Goal: Information Seeking & Learning: Learn about a topic

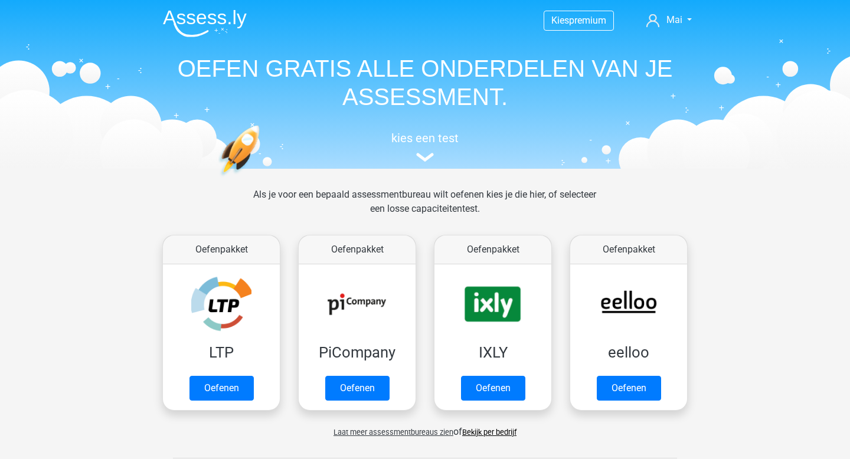
scroll to position [480, 0]
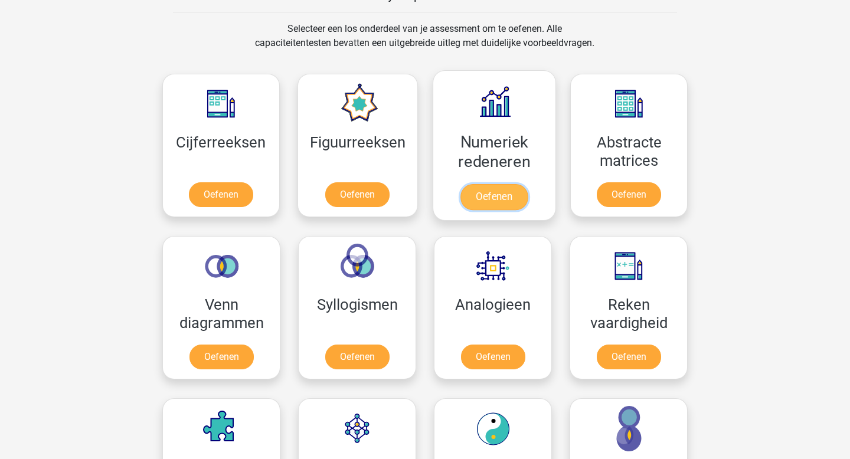
click at [478, 201] on link "Oefenen" at bounding box center [493, 197] width 67 height 26
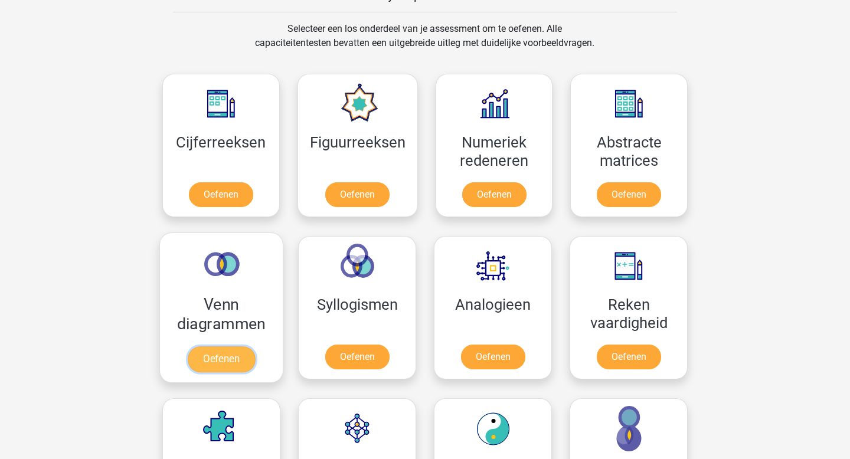
click at [247, 350] on link "Oefenen" at bounding box center [221, 360] width 67 height 26
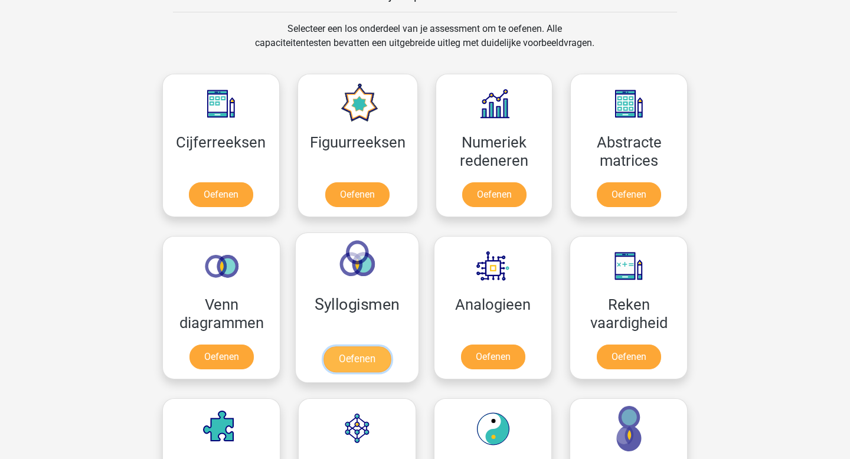
click at [391, 359] on link "Oefenen" at bounding box center [356, 360] width 67 height 26
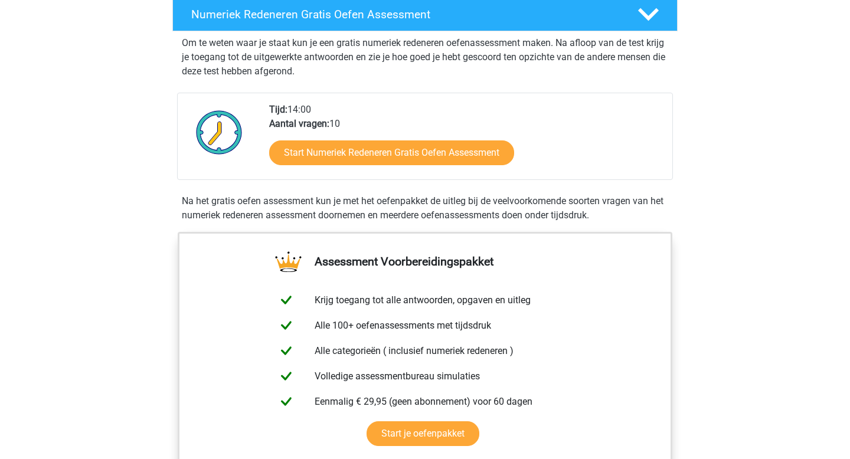
scroll to position [284, 0]
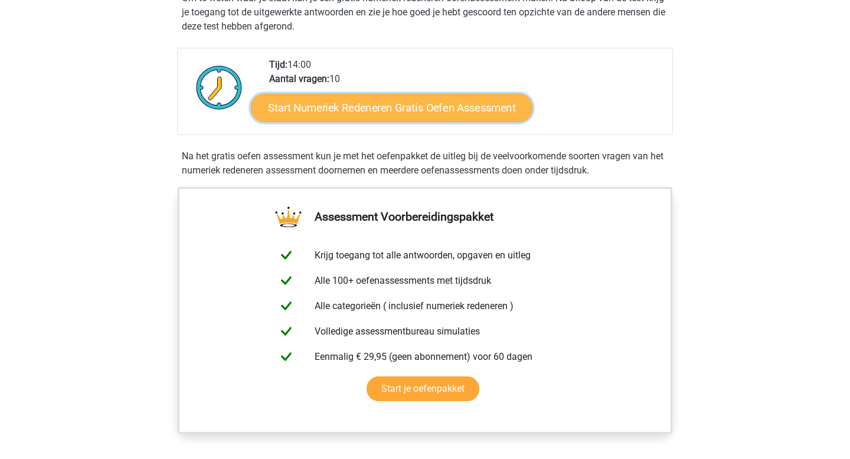
click at [438, 116] on link "Start Numeriek Redeneren Gratis Oefen Assessment" at bounding box center [392, 107] width 282 height 28
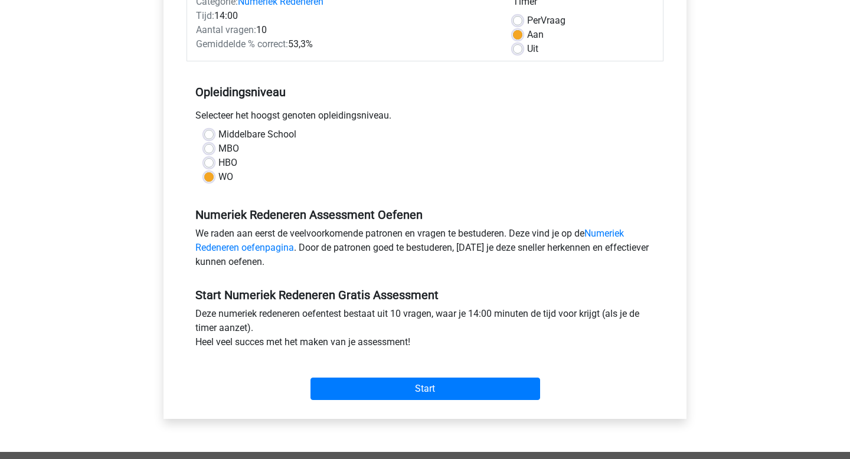
scroll to position [217, 0]
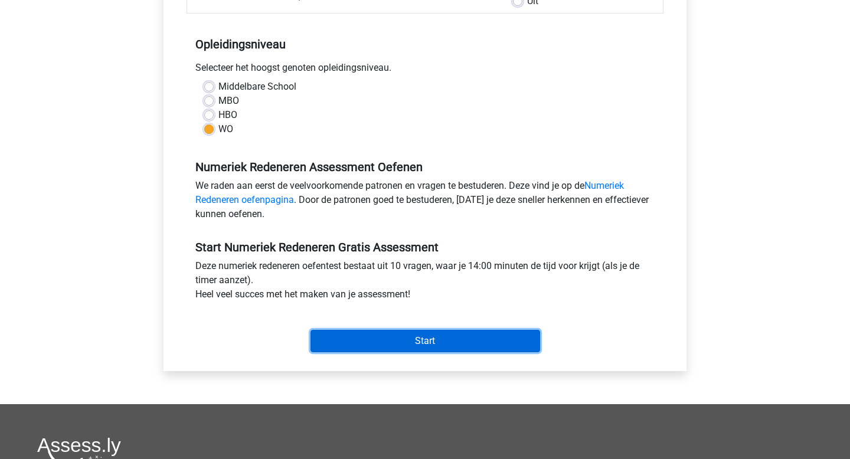
click at [409, 345] on input "Start" at bounding box center [426, 341] width 230 height 22
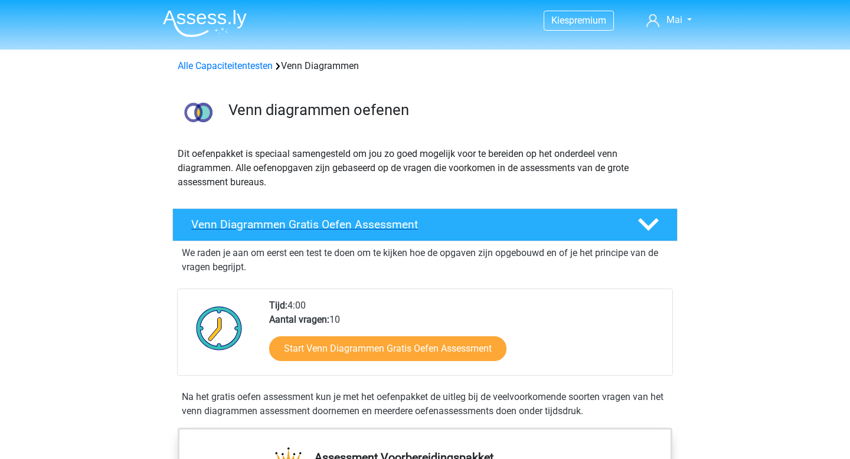
click at [296, 234] on div "Venn Diagrammen Gratis Oefen Assessment" at bounding box center [424, 224] width 505 height 33
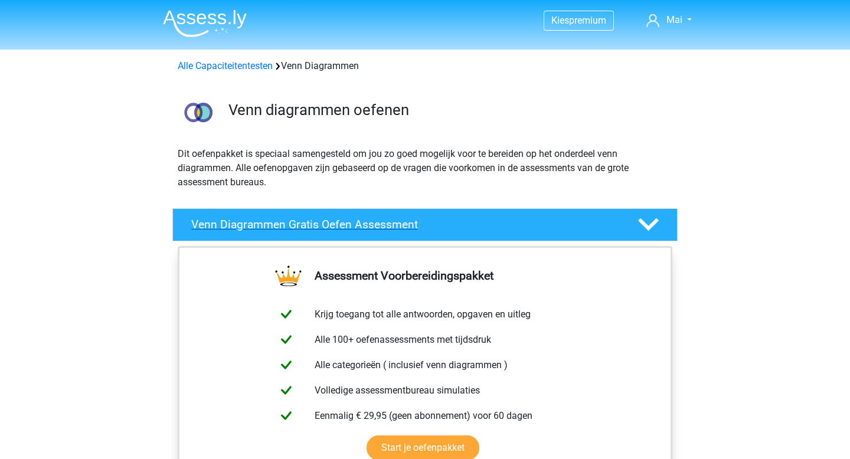
click at [296, 234] on div "Venn Diagrammen Gratis Oefen Assessment" at bounding box center [424, 224] width 505 height 33
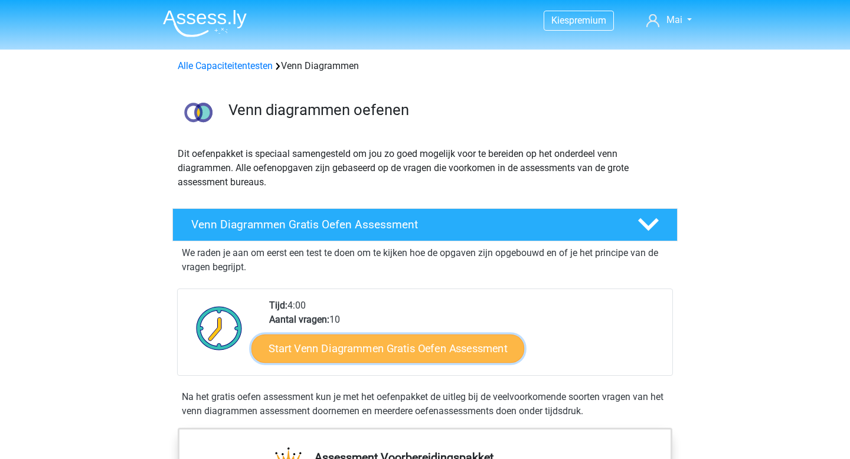
click at [389, 345] on link "Start Venn Diagrammen Gratis Oefen Assessment" at bounding box center [387, 349] width 273 height 28
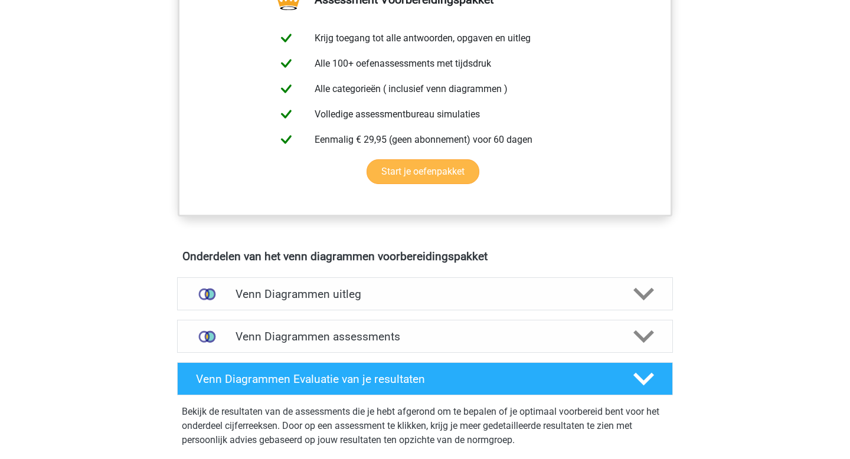
scroll to position [465, 0]
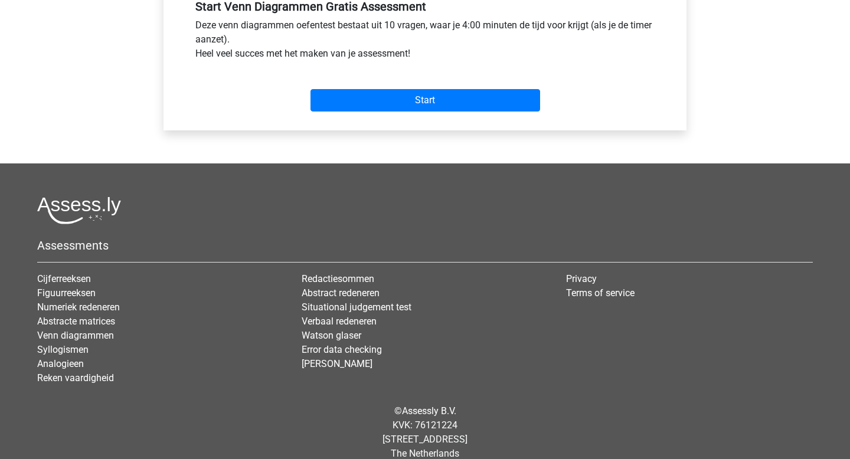
scroll to position [473, 0]
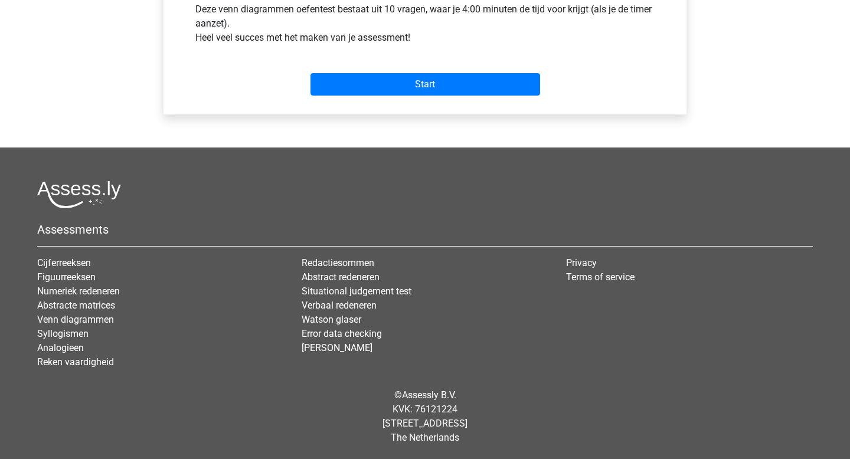
click at [399, 68] on div "Start" at bounding box center [425, 74] width 477 height 41
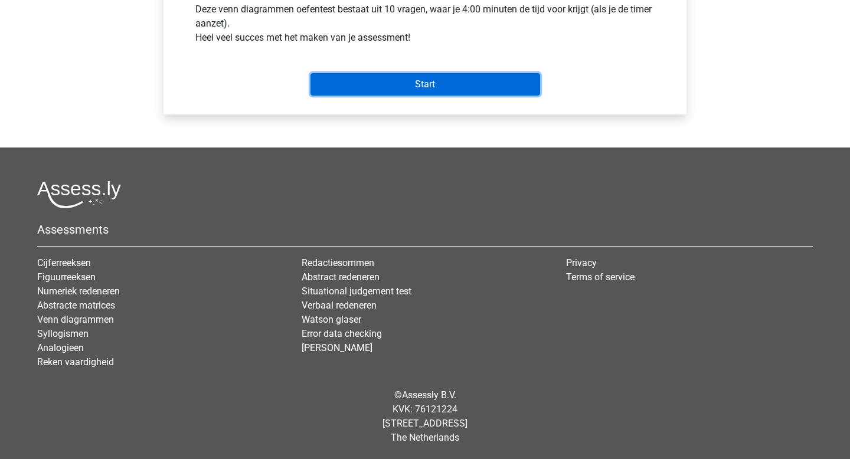
click at [402, 84] on input "Start" at bounding box center [426, 84] width 230 height 22
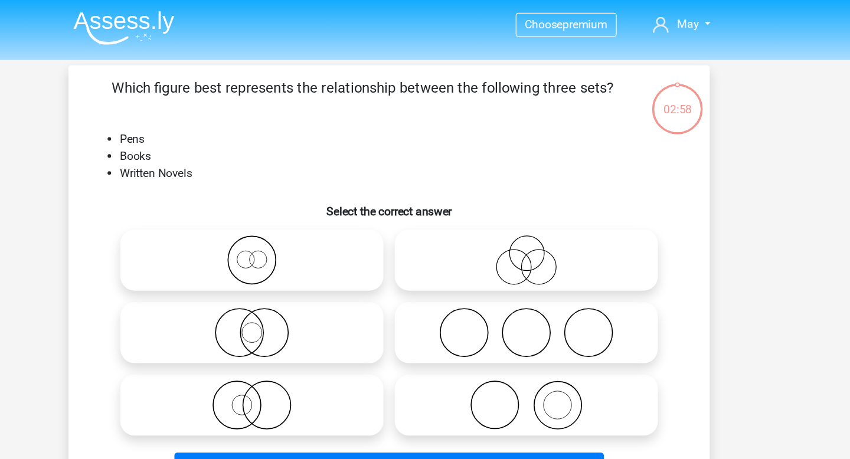
click at [345, 308] on div at bounding box center [311, 336] width 228 height 60
click at [347, 284] on icon at bounding box center [311, 276] width 209 height 41
click at [319, 270] on input "radio" at bounding box center [315, 267] width 8 height 8
radio input "true"
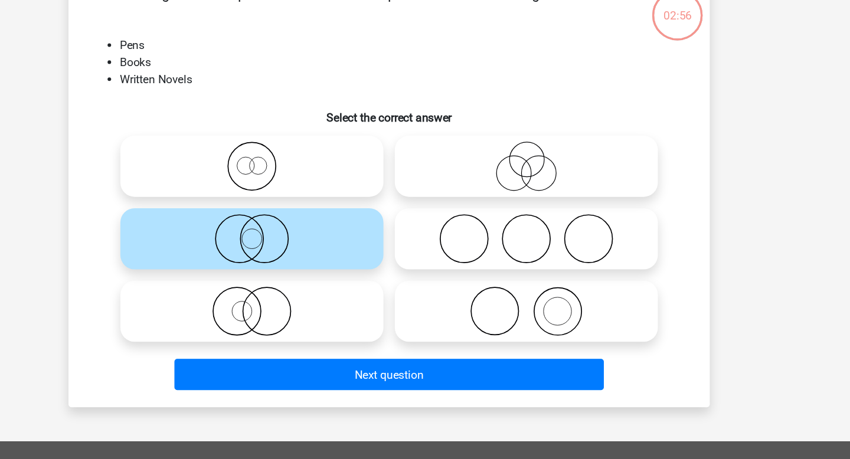
scroll to position [1, 0]
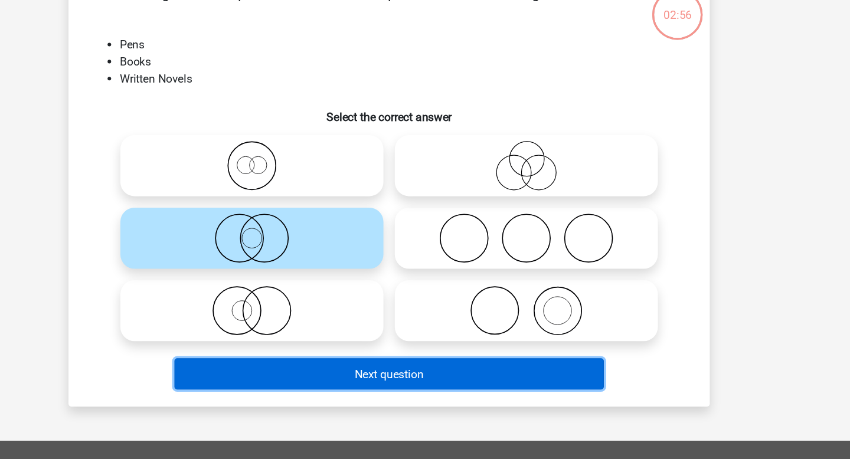
click at [347, 388] on button "Next question" at bounding box center [425, 387] width 357 height 25
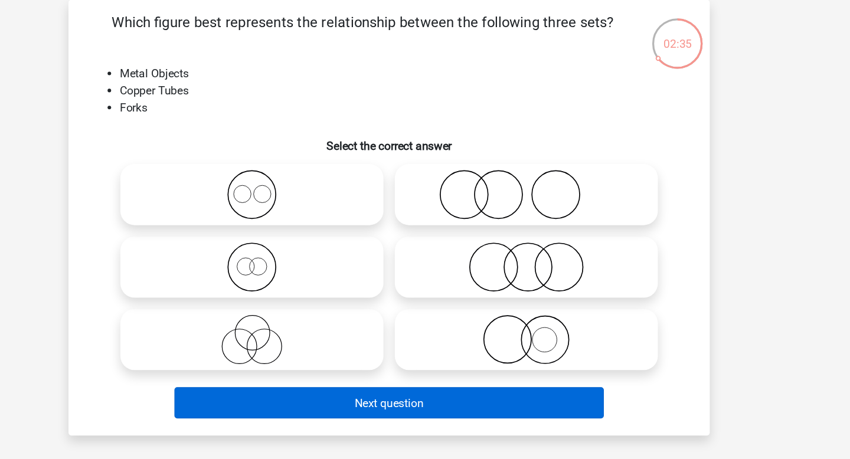
scroll to position [0, 0]
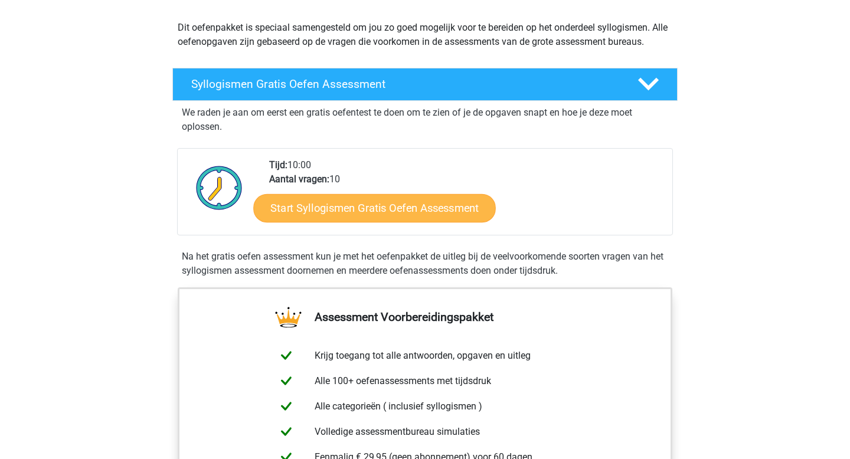
scroll to position [93, 0]
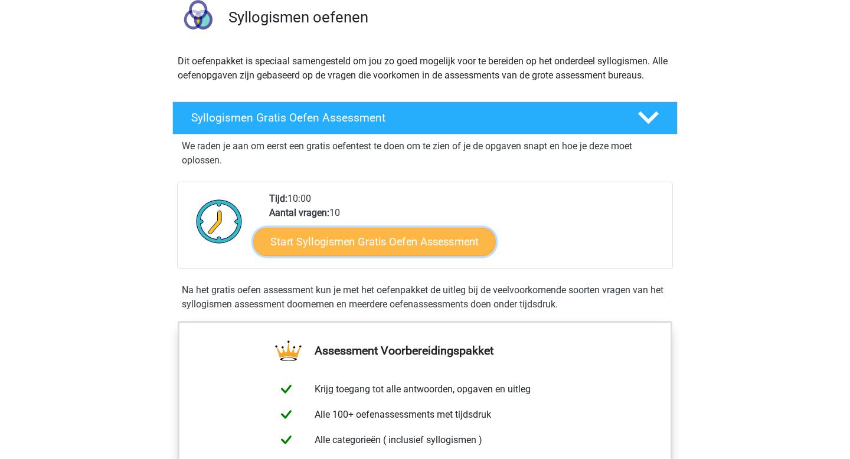
click at [379, 254] on link "Start Syllogismen Gratis Oefen Assessment" at bounding box center [375, 241] width 243 height 28
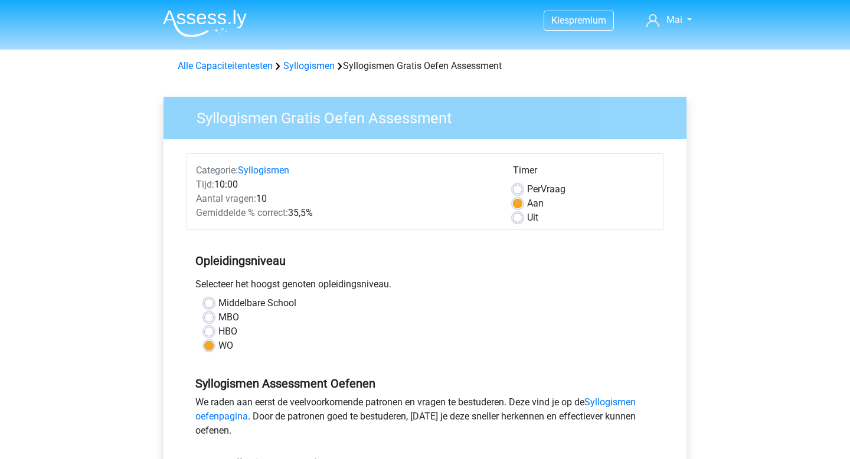
scroll to position [132, 0]
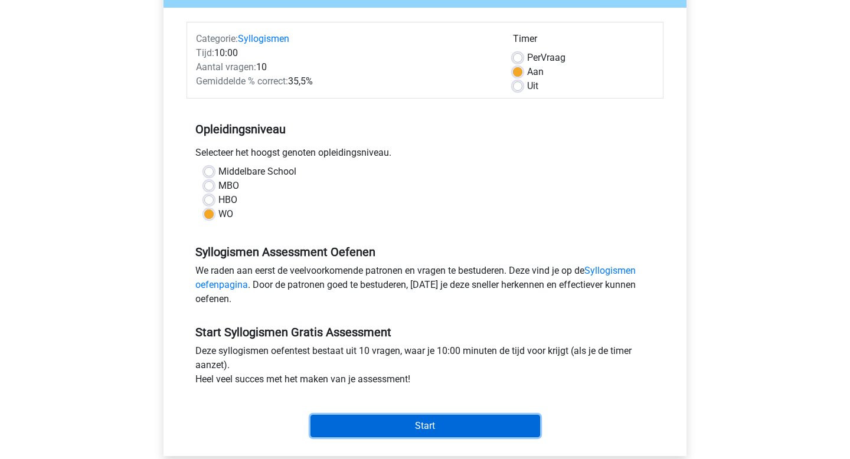
click at [426, 424] on input "Start" at bounding box center [426, 426] width 230 height 22
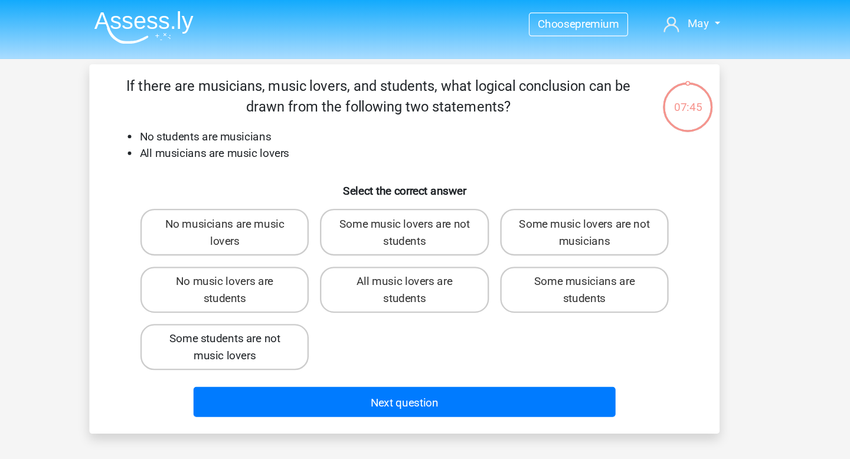
click at [317, 278] on label "Some students are not music lovers" at bounding box center [273, 293] width 142 height 39
click at [281, 286] on input "Some students are not music lovers" at bounding box center [277, 290] width 8 height 8
radio input "true"
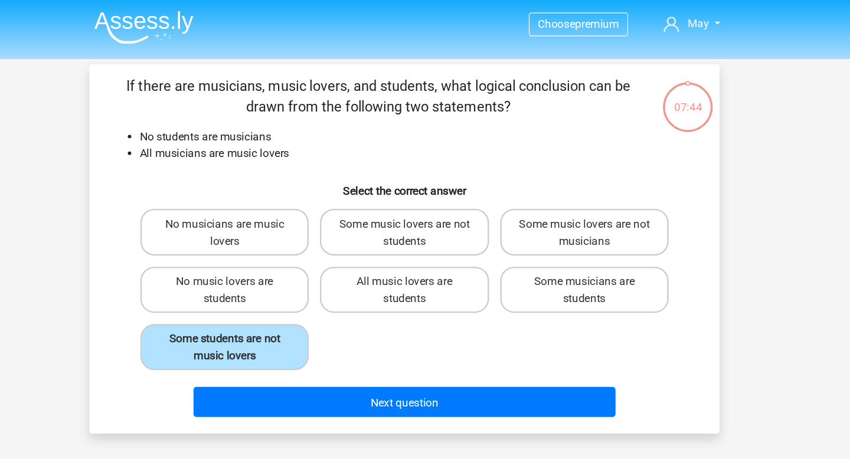
click at [394, 325] on div "Next question" at bounding box center [425, 338] width 495 height 40
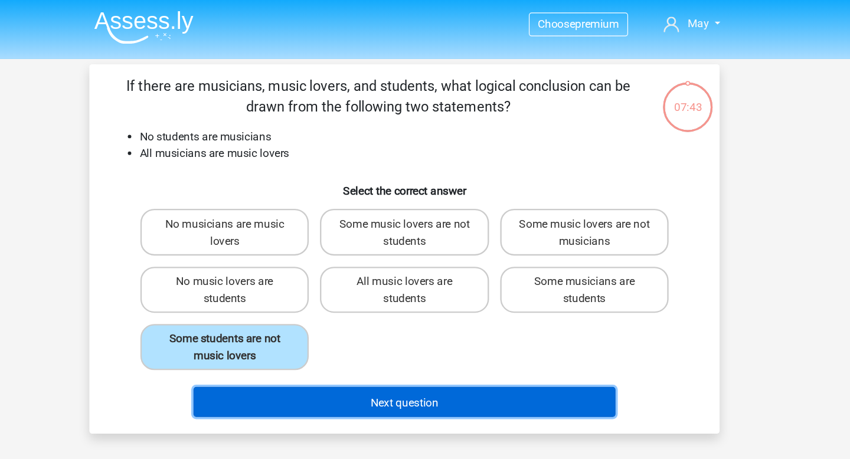
click at [394, 344] on button "Next question" at bounding box center [425, 339] width 357 height 25
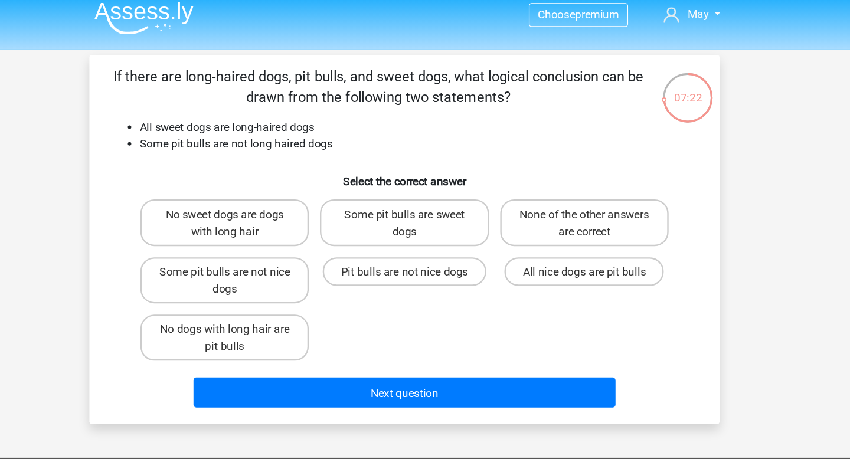
click at [357, 72] on font "If there are long-haired dogs, pit bulls, and sweet dogs, what logical conclusi…" at bounding box center [403, 82] width 448 height 32
click at [558, 213] on label "None of the other answers are correct" at bounding box center [577, 196] width 142 height 39
click at [577, 196] on input "None of the other answers are correct" at bounding box center [581, 192] width 8 height 8
radio input "true"
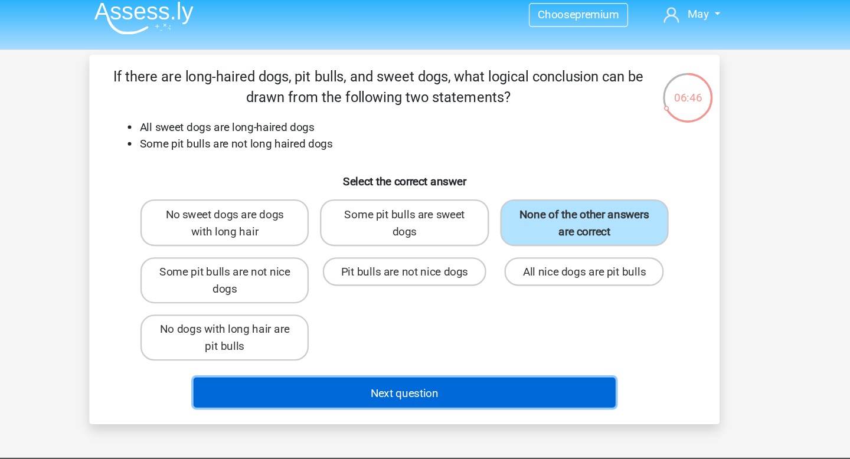
click at [476, 337] on button "Next question" at bounding box center [425, 339] width 357 height 25
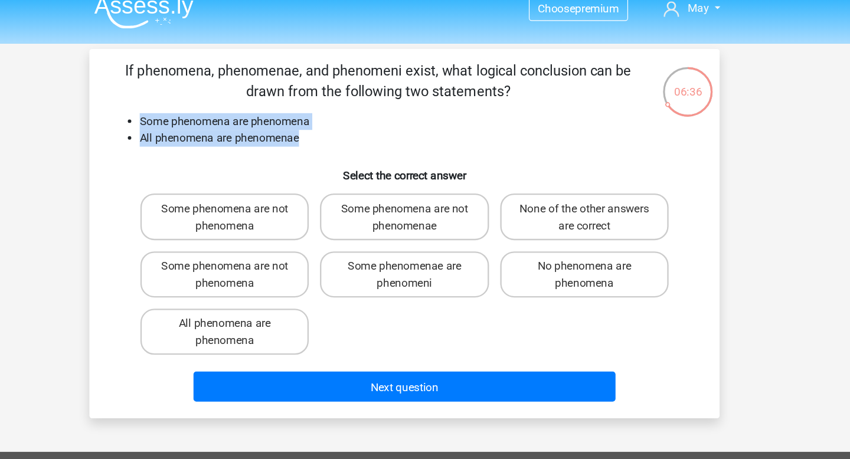
drag, startPoint x: 362, startPoint y: 131, endPoint x: 200, endPoint y: 115, distance: 163.1
click at [200, 117] on ul "Some phenomena are phenomena All phenomena are phenomenae" at bounding box center [425, 123] width 495 height 28
copy ul "Some phenomena are phenomena All phenomena are phenomenae"
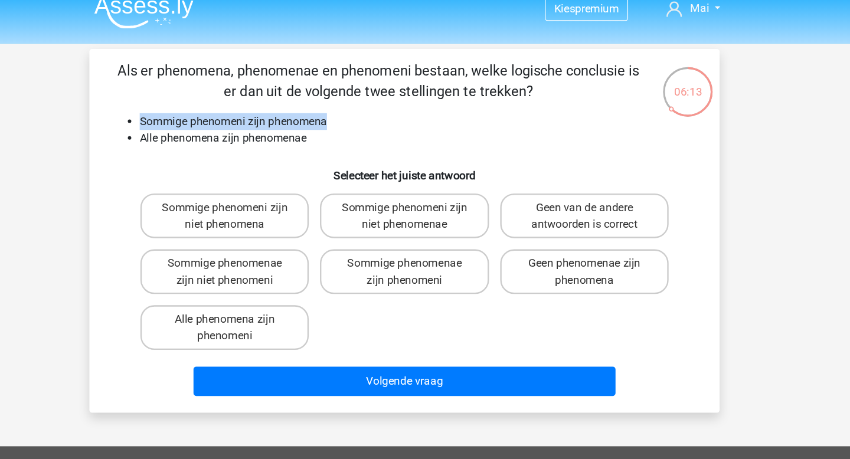
click at [401, 138] on div "Als er phenomena, phenomenae en phenomeni bestaan, welke logische conclusie is …" at bounding box center [425, 208] width 523 height 289
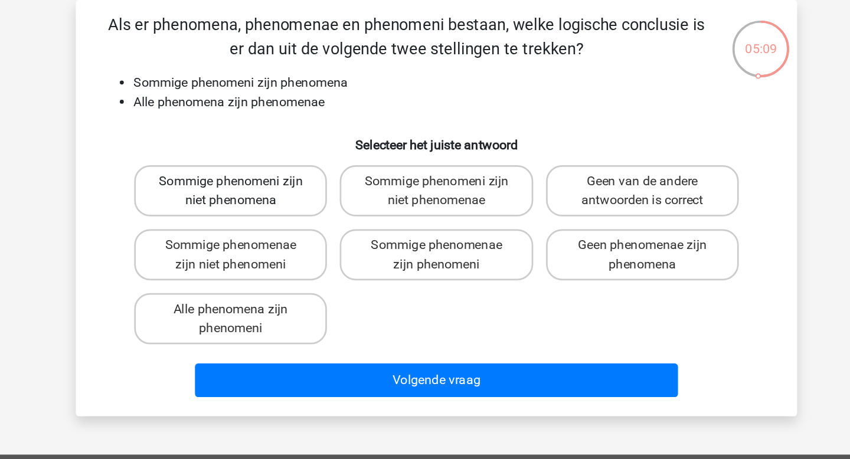
click at [303, 194] on label "Sommige phenomeni zijn niet phenomena" at bounding box center [273, 196] width 142 height 38
click at [281, 194] on input "Sommige phenomeni zijn niet phenomena" at bounding box center [277, 192] width 8 height 8
radio input "true"
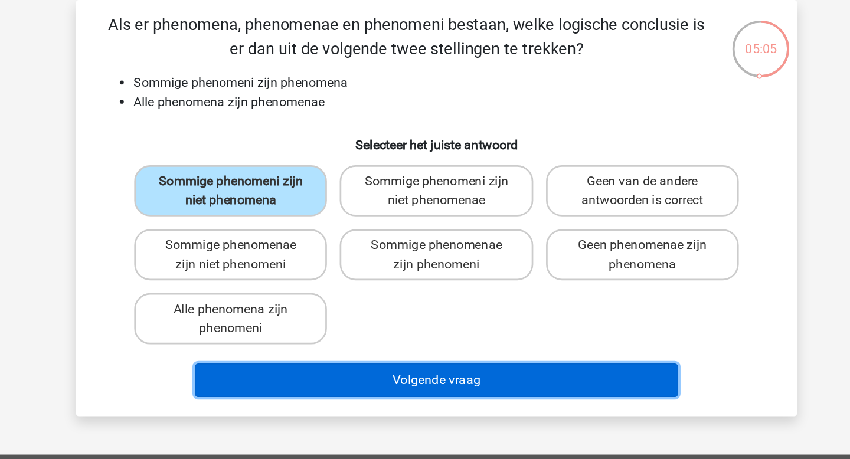
click at [357, 332] on button "Volgende vraag" at bounding box center [425, 335] width 357 height 25
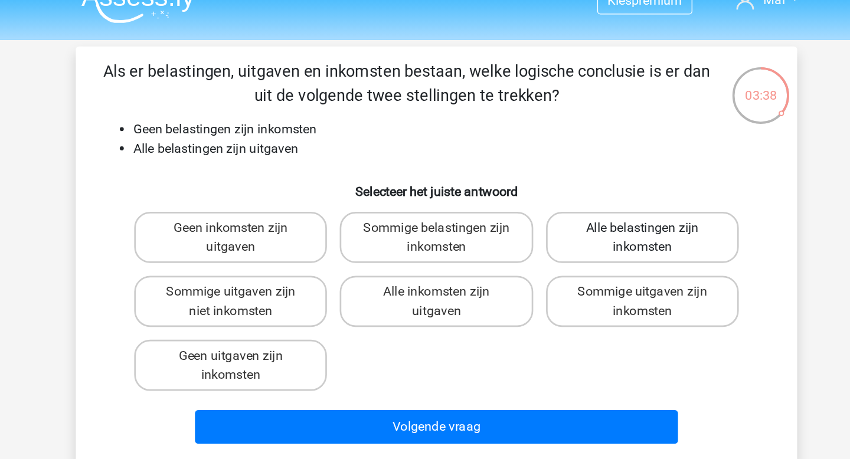
click at [579, 200] on label "Alle belastingen zijn inkomsten" at bounding box center [577, 196] width 142 height 38
click at [579, 196] on input "Alle belastingen zijn inkomsten" at bounding box center [581, 192] width 8 height 8
radio input "true"
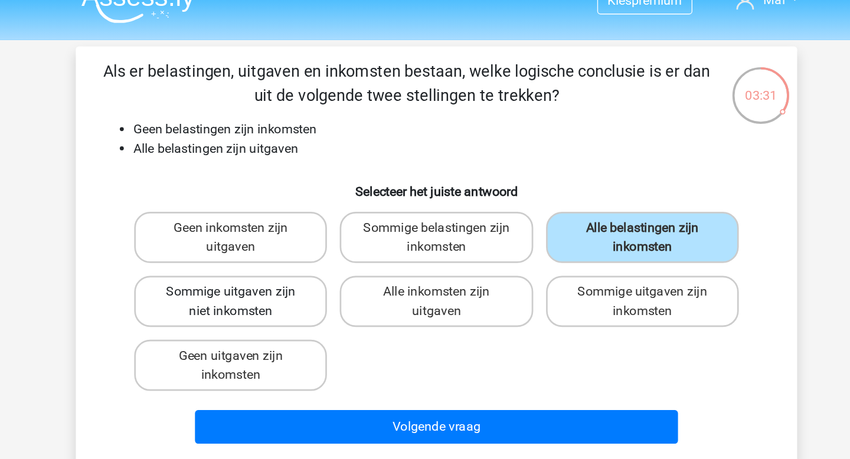
click at [322, 234] on label "Sommige uitgaven zijn niet inkomsten" at bounding box center [273, 243] width 142 height 38
click at [281, 236] on input "Sommige uitgaven zijn niet inkomsten" at bounding box center [277, 240] width 8 height 8
radio input "true"
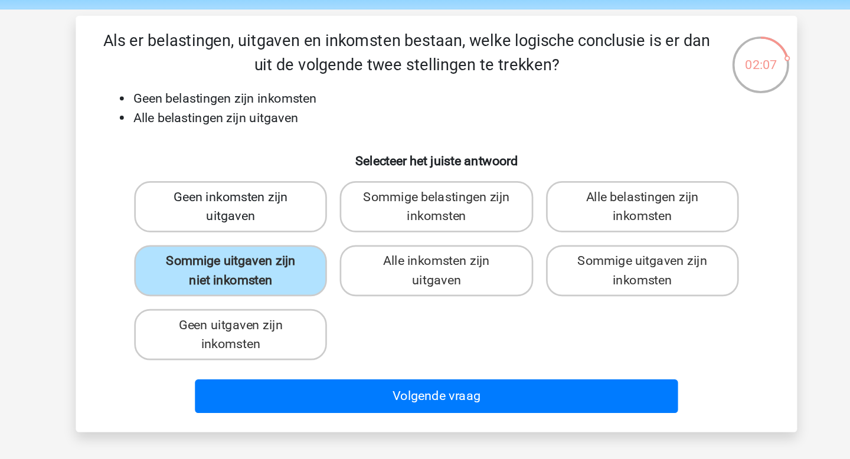
click at [282, 190] on label "Geen inkomsten zijn uitgaven" at bounding box center [273, 196] width 142 height 38
click at [281, 190] on input "Geen inkomsten zijn uitgaven" at bounding box center [277, 192] width 8 height 8
radio input "true"
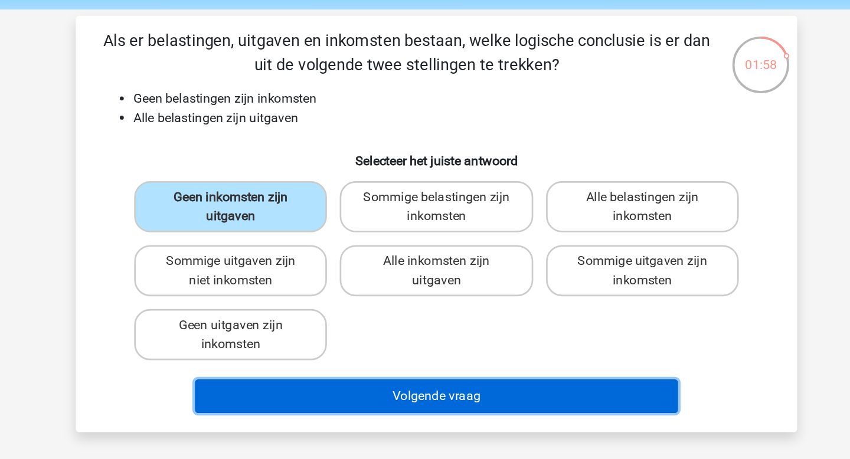
click at [411, 333] on button "Volgende vraag" at bounding box center [425, 335] width 357 height 25
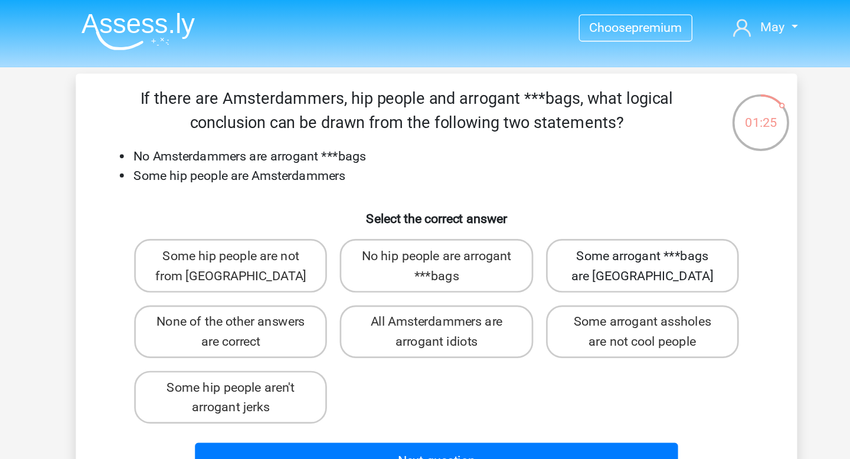
click at [565, 208] on font "Some arrogant ***bags are Amsterdammers" at bounding box center [577, 197] width 104 height 26
click at [577, 196] on input "Some arrogant ***bags are Amsterdammers" at bounding box center [581, 192] width 8 height 8
radio input "true"
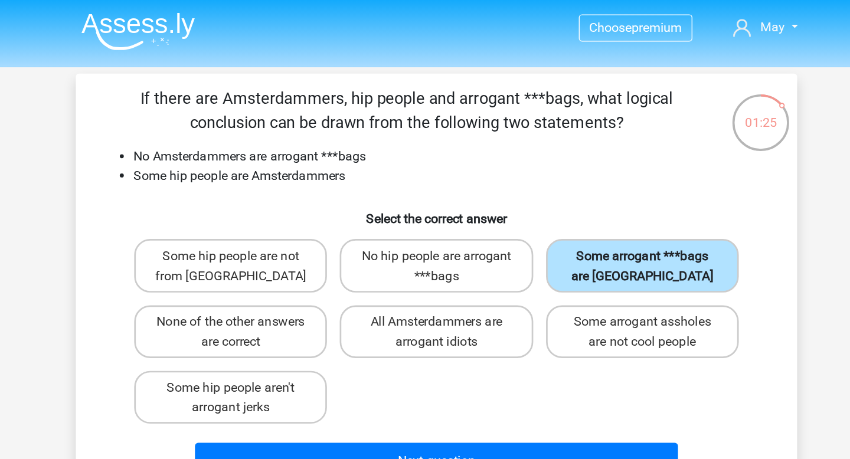
click at [565, 208] on font "Some arrogant ***bags are Amsterdammers" at bounding box center [577, 197] width 104 height 26
click at [577, 196] on input "Some arrogant ***bags are Amsterdammers" at bounding box center [581, 192] width 8 height 8
click at [401, 257] on font "All Amsterdammers are arrogant idiots" at bounding box center [424, 245] width 97 height 26
click at [425, 245] on input "All Amsterdammers are arrogant idiots" at bounding box center [429, 241] width 8 height 8
radio input "true"
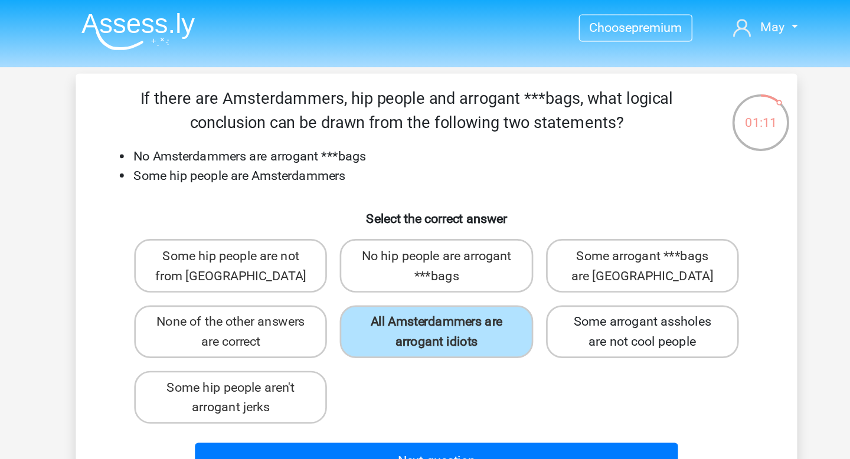
click at [591, 255] on font "Some arrogant assholes are not cool people" at bounding box center [577, 245] width 102 height 26
click at [584, 245] on input "Some arrogant assholes are not cool people" at bounding box center [581, 241] width 8 height 8
radio input "true"
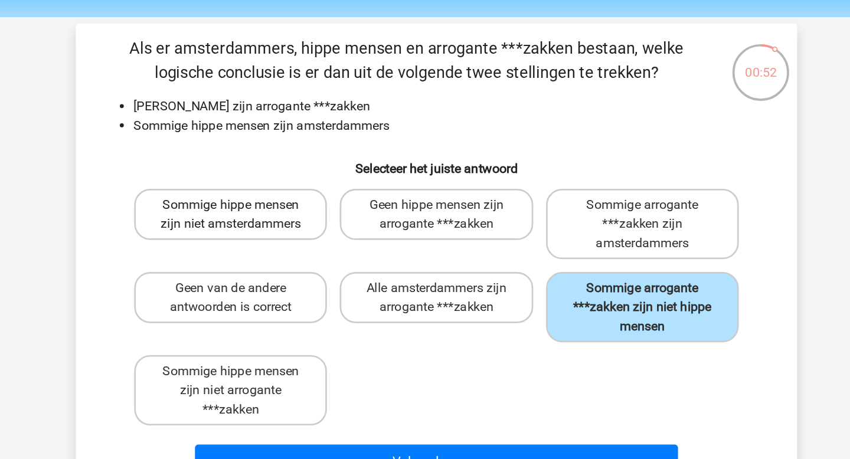
click at [311, 211] on label "Sommige hippe mensen zijn niet amsterdammers" at bounding box center [273, 196] width 142 height 38
click at [281, 196] on input "Sommige hippe mensen zijn niet amsterdammers" at bounding box center [277, 192] width 8 height 8
radio input "true"
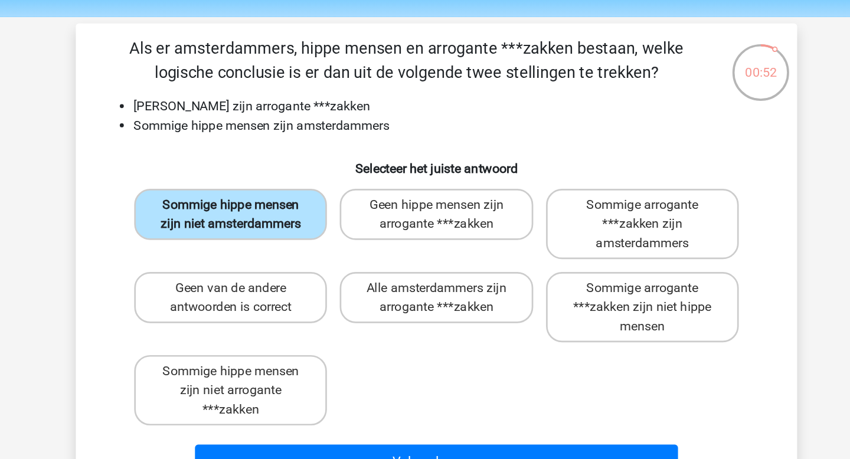
click at [311, 211] on label "Sommige hippe mensen zijn niet amsterdammers" at bounding box center [273, 196] width 142 height 38
click at [281, 196] on input "Sommige hippe mensen zijn niet amsterdammers" at bounding box center [277, 192] width 8 height 8
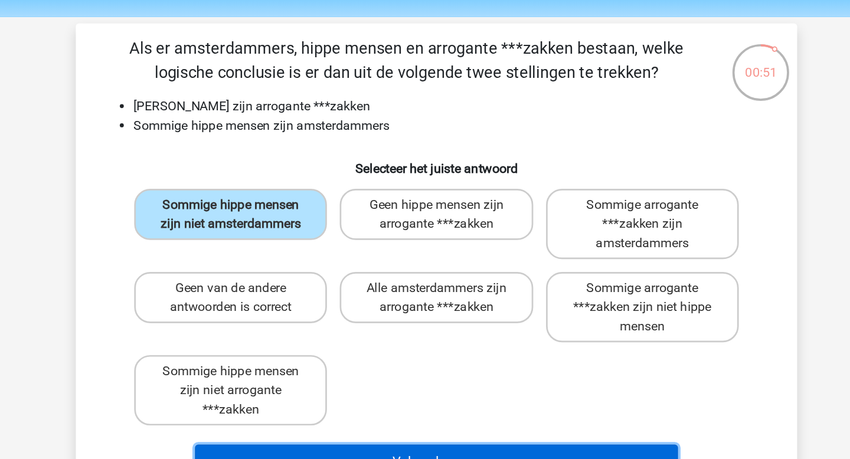
click at [422, 367] on button "Volgende vraag" at bounding box center [425, 377] width 357 height 25
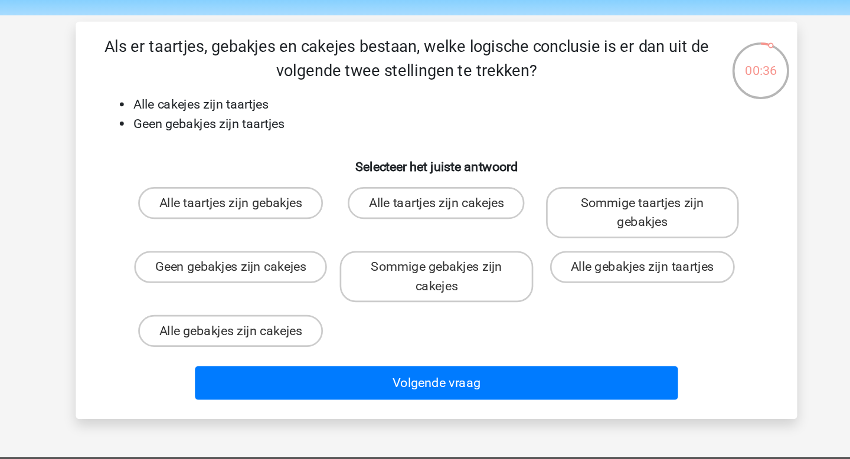
drag, startPoint x: 290, startPoint y: 191, endPoint x: 385, endPoint y: 201, distance: 95.6
click at [379, 205] on div "Alle taartjes zijn gebakjes Alle taartjes zijn cakejes Sommige taartjes zijn ge…" at bounding box center [425, 236] width 456 height 128
click at [437, 185] on label "Alle taartjes zijn cakejes" at bounding box center [425, 189] width 130 height 24
click at [433, 188] on input "Alle taartjes zijn cakejes" at bounding box center [429, 192] width 8 height 8
radio input "true"
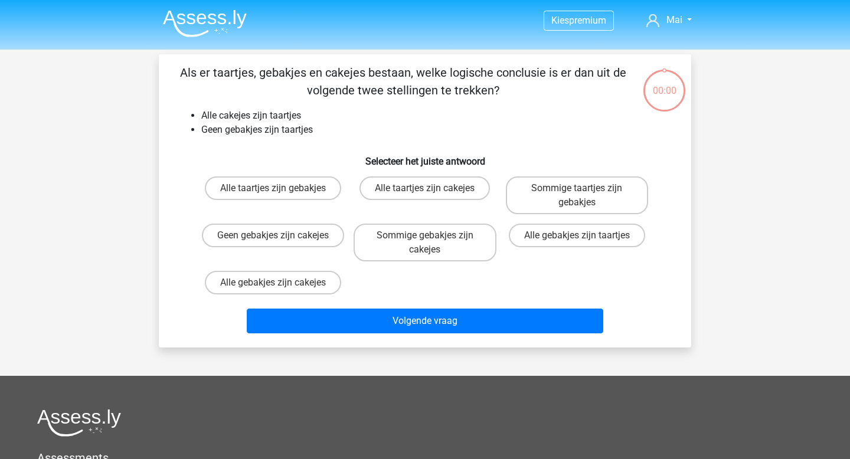
scroll to position [38, 0]
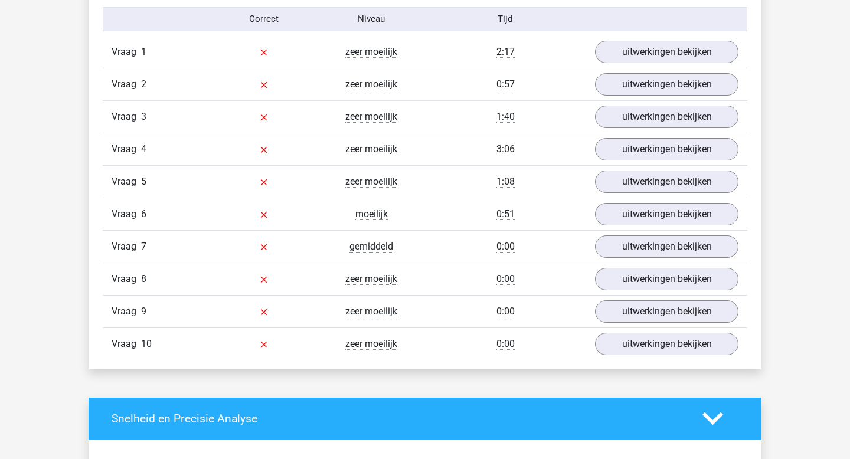
scroll to position [971, 0]
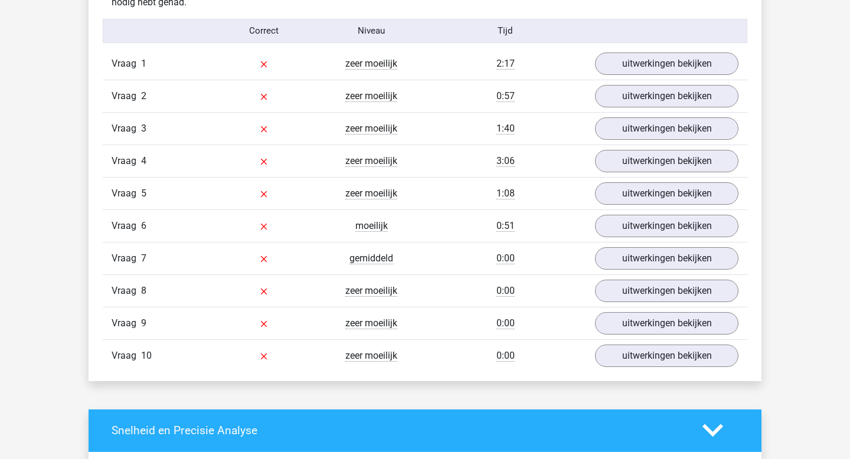
click at [635, 52] on div "Vraag 1 zeer moeilijk 2:17 uitwerkingen bekijken" at bounding box center [425, 64] width 645 height 32
click at [633, 61] on link "uitwerkingen bekijken" at bounding box center [666, 64] width 165 height 26
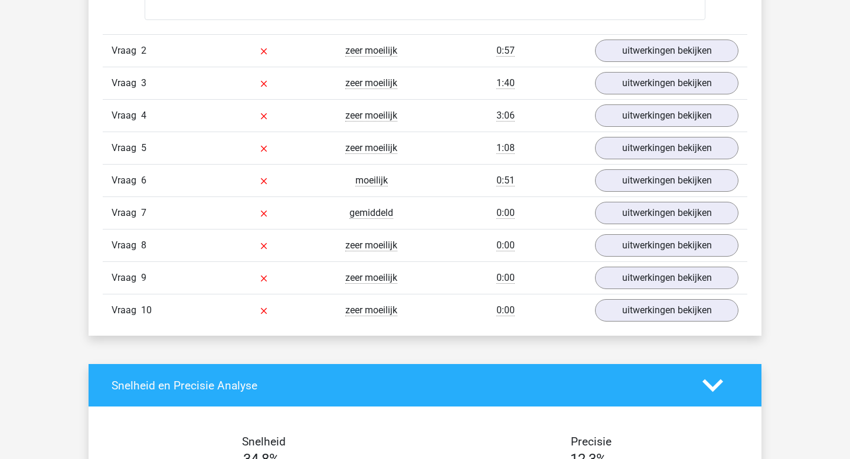
scroll to position [1515, 0]
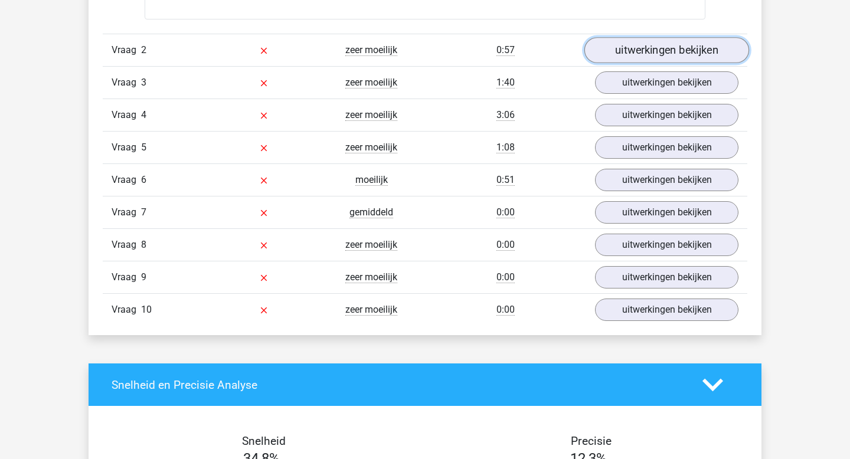
click at [681, 50] on link "uitwerkingen bekijken" at bounding box center [666, 50] width 165 height 26
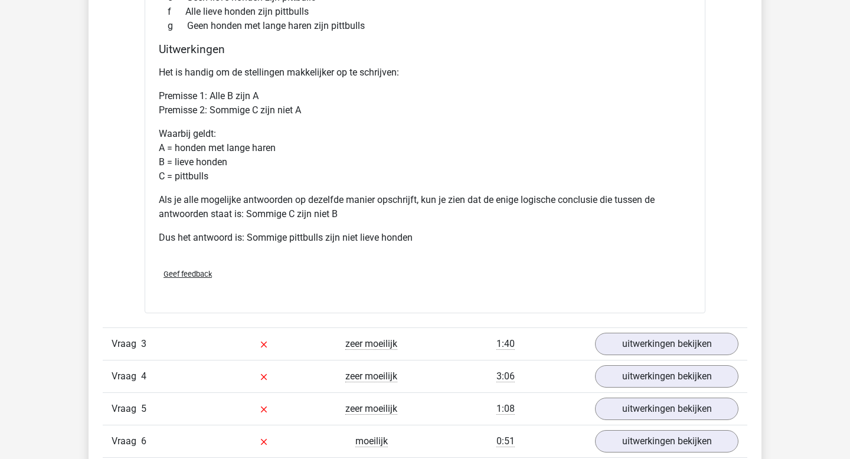
scroll to position [1950, 0]
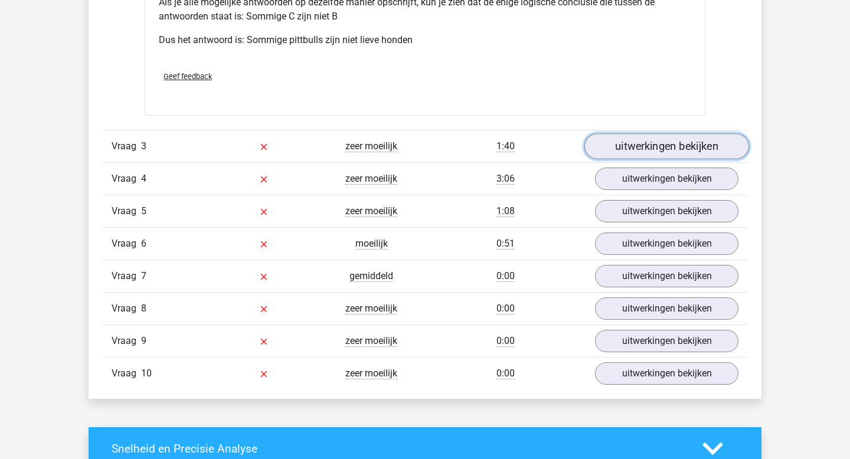
click at [637, 140] on link "uitwerkingen bekijken" at bounding box center [666, 146] width 165 height 26
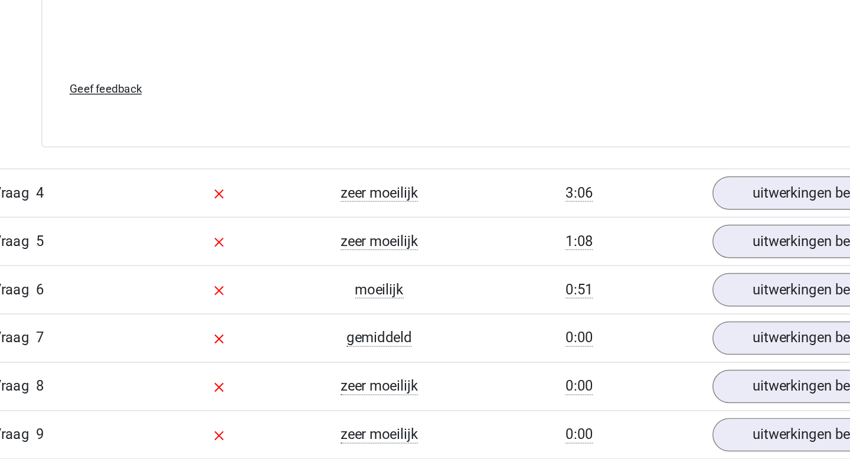
scroll to position [2538, 0]
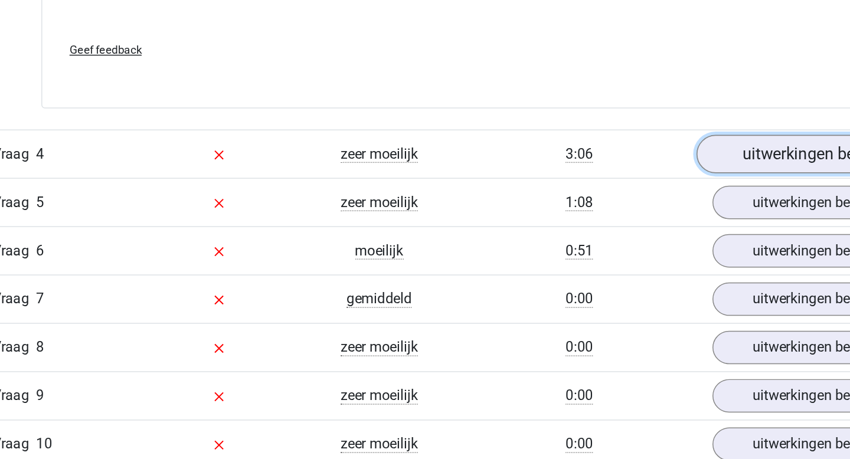
click at [610, 261] on link "uitwerkingen bekijken" at bounding box center [666, 255] width 165 height 26
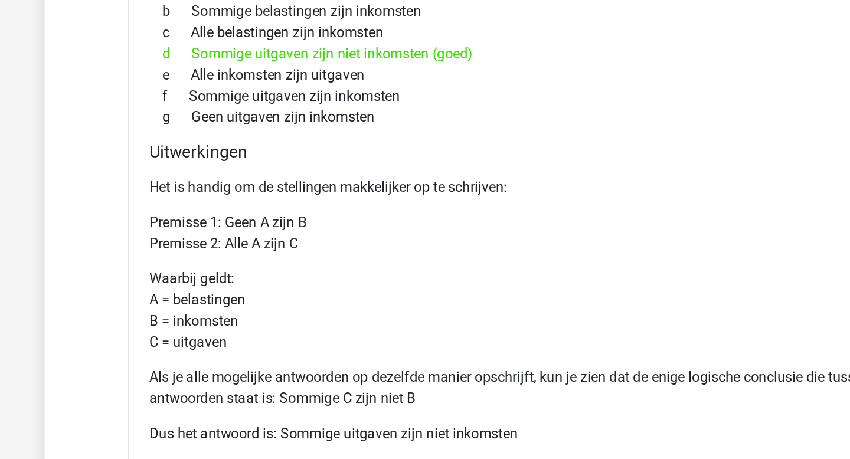
scroll to position [2762, 0]
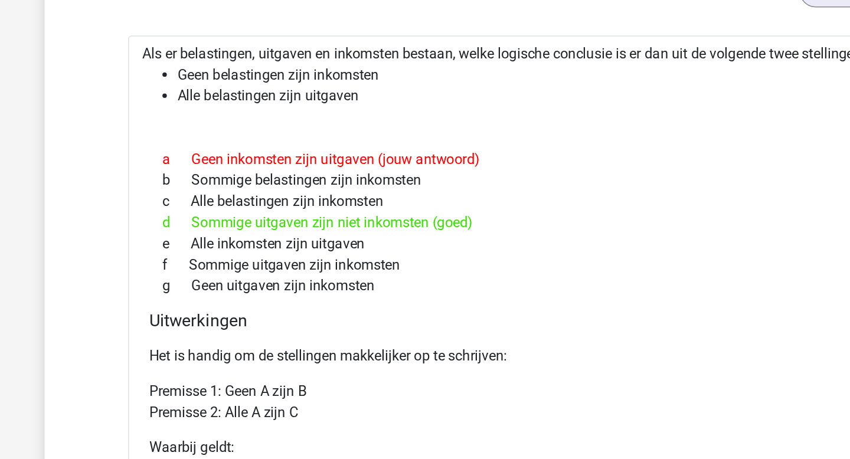
click at [289, 217] on div "f Sommige uitgaven zijn inkomsten" at bounding box center [425, 215] width 532 height 14
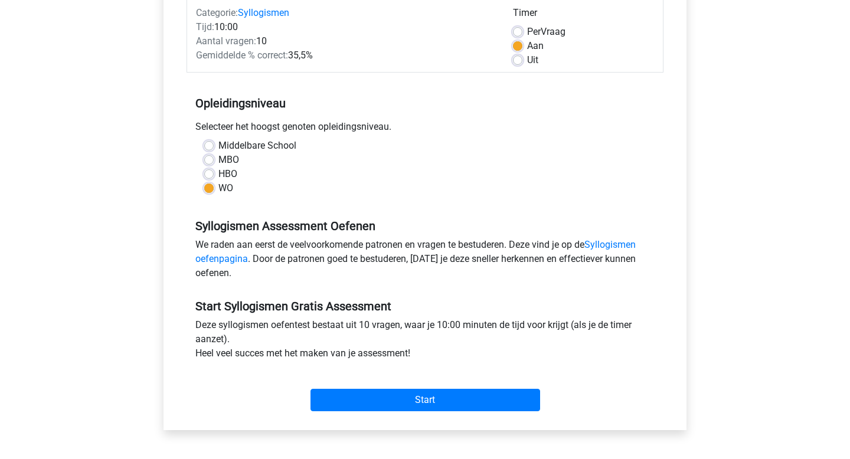
scroll to position [163, 0]
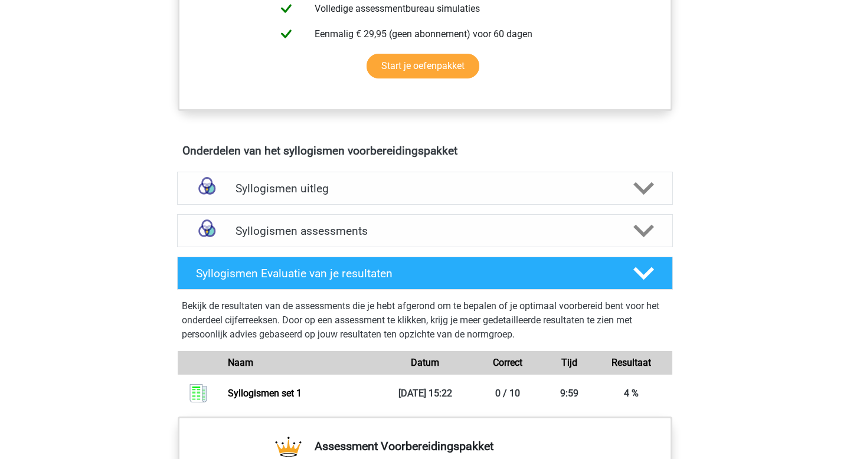
scroll to position [735, 0]
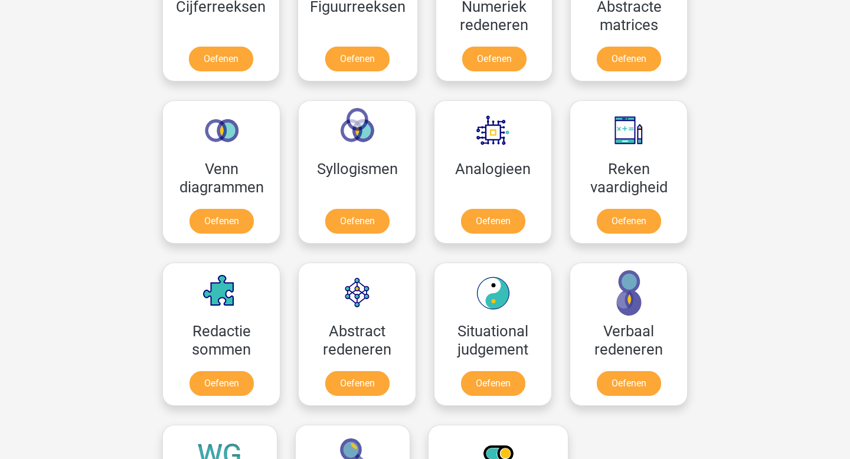
scroll to position [617, 0]
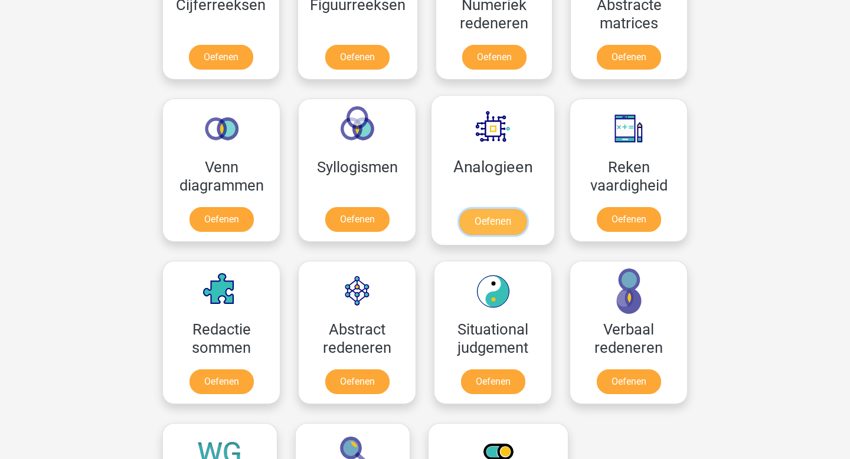
click at [499, 217] on link "Oefenen" at bounding box center [492, 222] width 67 height 26
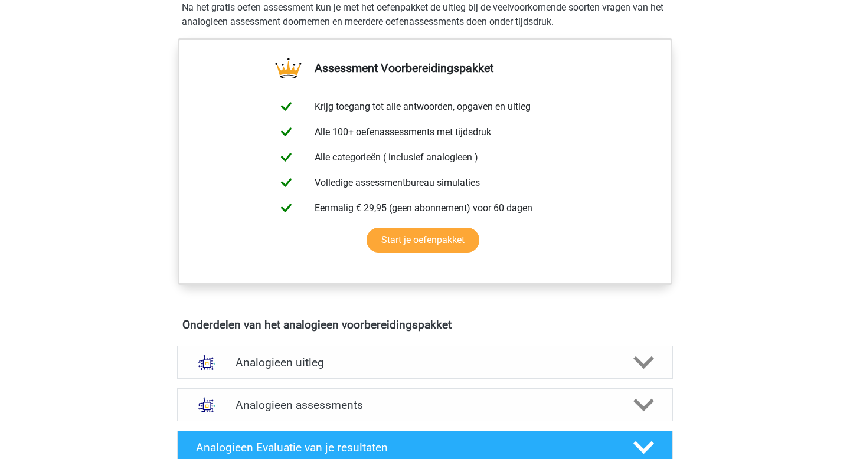
scroll to position [492, 0]
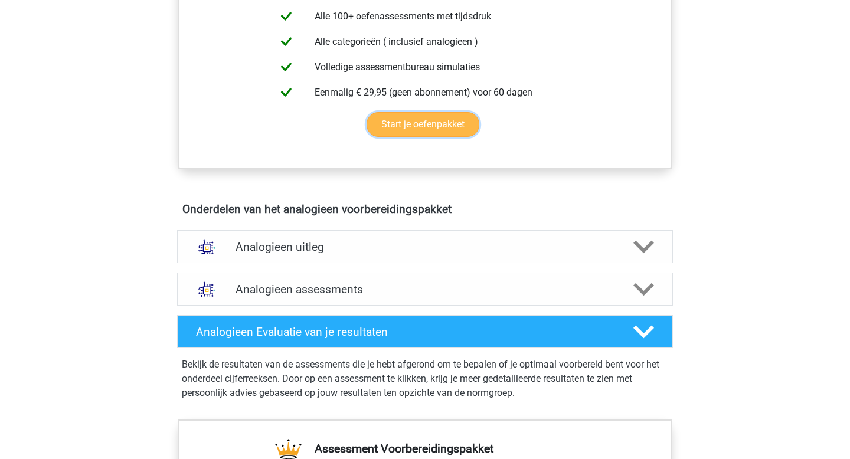
click at [454, 125] on link "Start je oefenpakket" at bounding box center [423, 124] width 113 height 25
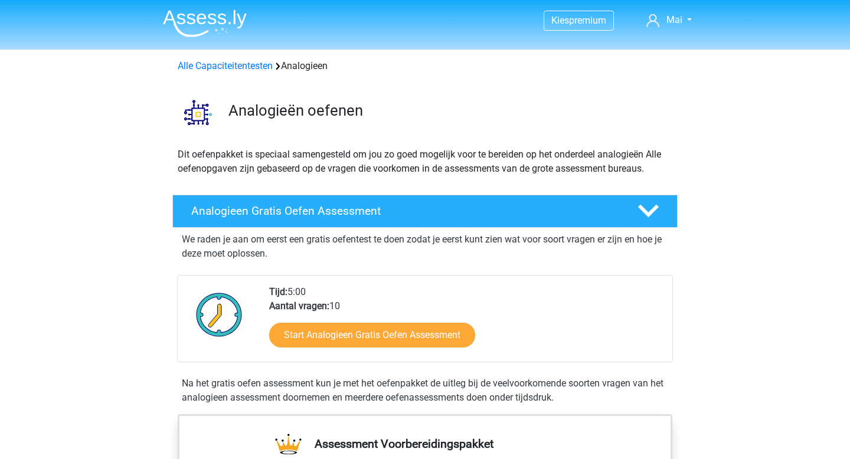
click at [358, 352] on div "Start Analogieen Gratis Oefen Assessment" at bounding box center [466, 337] width 394 height 48
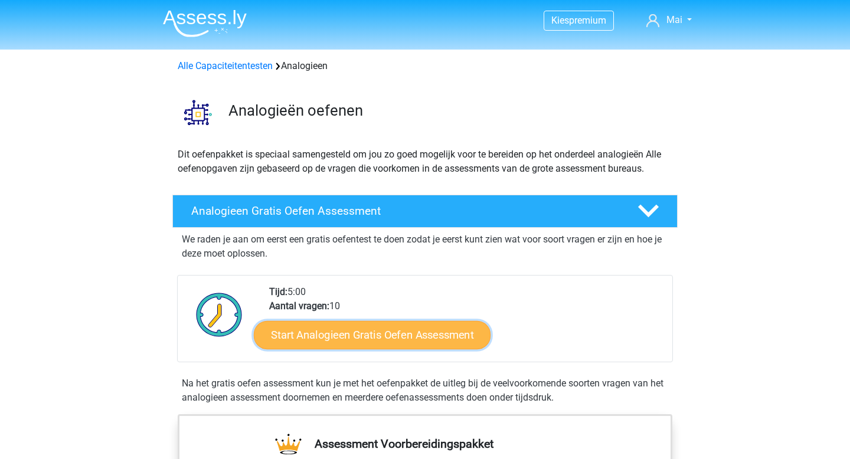
click at [368, 339] on link "Start Analogieen Gratis Oefen Assessment" at bounding box center [372, 335] width 237 height 28
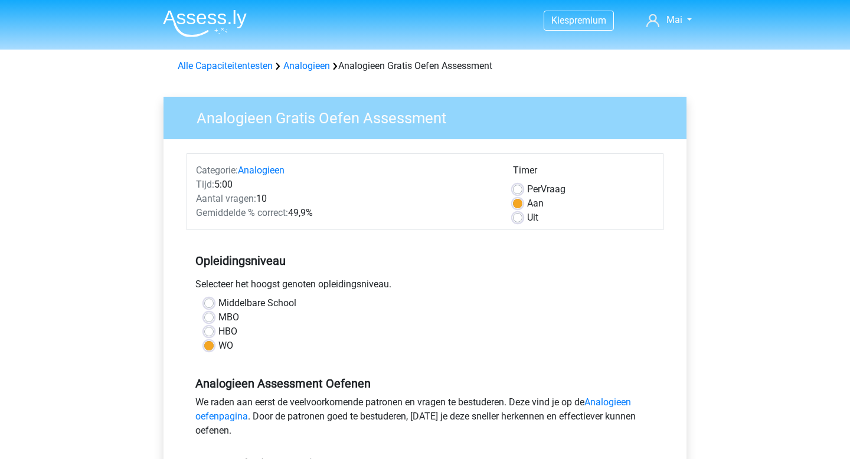
click at [361, 300] on div "Middelbare School" at bounding box center [425, 303] width 442 height 14
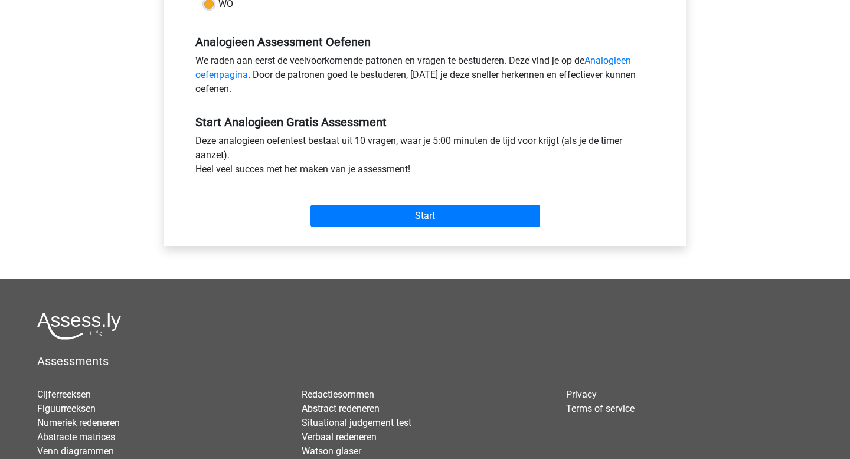
scroll to position [473, 0]
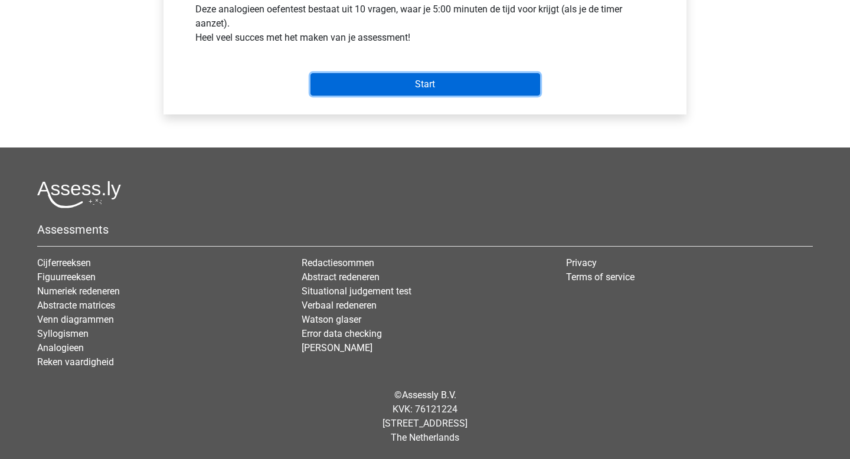
click at [443, 79] on input "Start" at bounding box center [426, 84] width 230 height 22
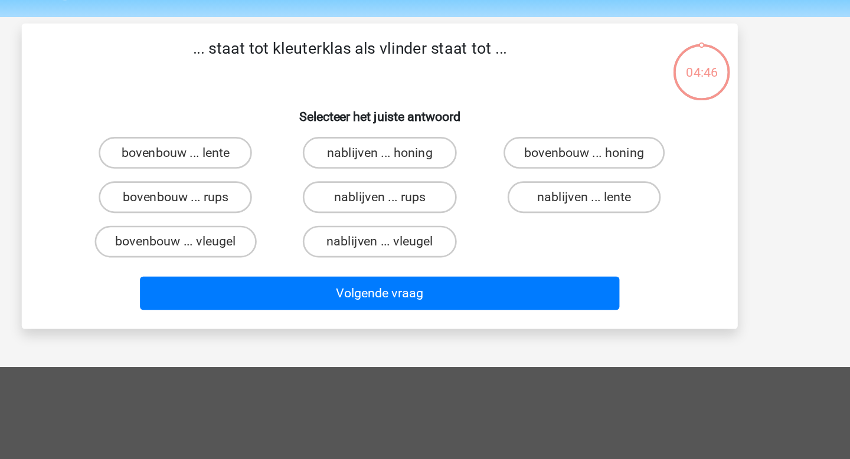
click at [602, 63] on div "... staat tot kleuterklas als vlinder staat tot ... Selecteer het juiste antwoo…" at bounding box center [425, 167] width 532 height 227
drag, startPoint x: 281, startPoint y: 151, endPoint x: 227, endPoint y: 149, distance: 53.7
click at [227, 149] on label "bovenbouw ... lente" at bounding box center [273, 151] width 114 height 24
click at [273, 151] on input "bovenbouw ... lente" at bounding box center [277, 155] width 8 height 8
radio input "true"
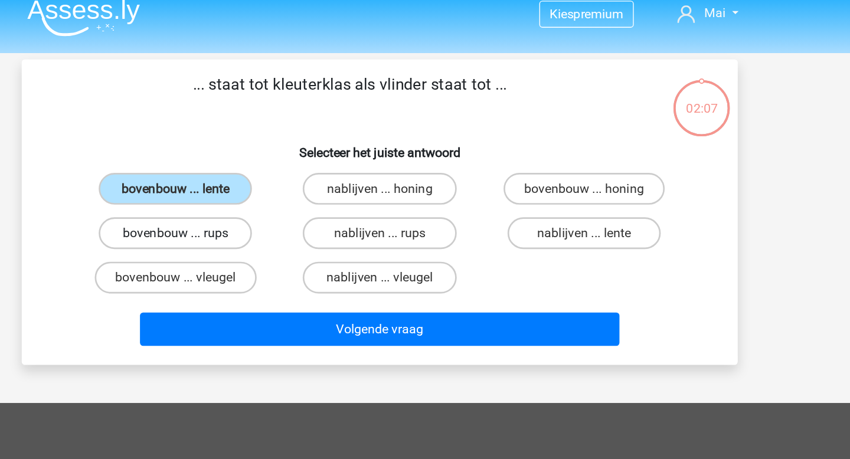
click at [309, 181] on label "bovenbouw ... rups" at bounding box center [273, 184] width 114 height 24
click at [281, 184] on input "bovenbouw ... rups" at bounding box center [277, 188] width 8 height 8
radio input "true"
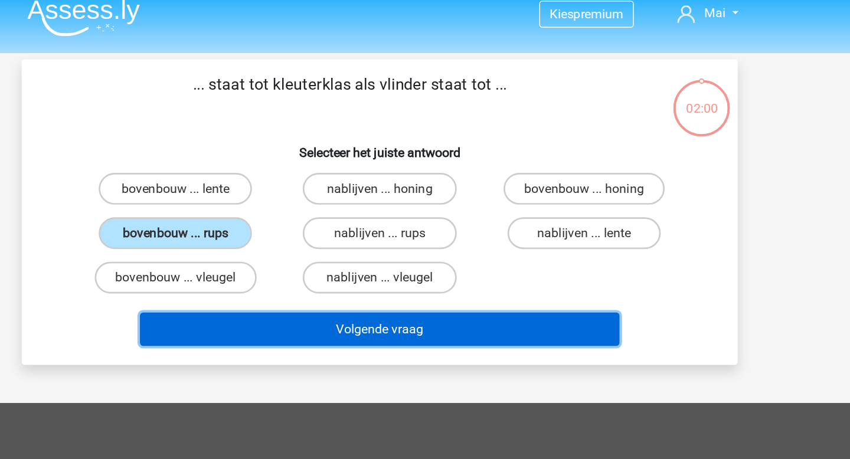
click at [417, 252] on button "Volgende vraag" at bounding box center [425, 255] width 357 height 25
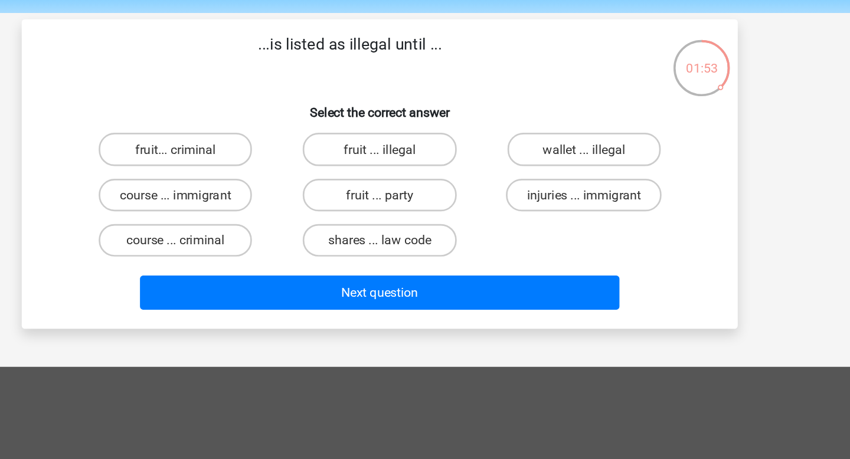
click at [553, 102] on div "...is listed as illegal until ... Select the correct answer fruit... criminal f…" at bounding box center [425, 169] width 523 height 211
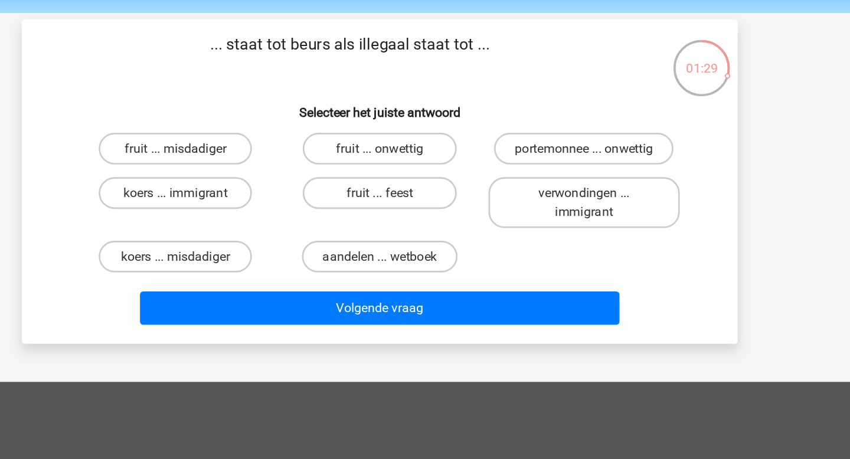
click at [514, 97] on p "... staat tot beurs als illegaal staat tot ..." at bounding box center [403, 81] width 450 height 35
click at [367, 74] on p "... staat tot beurs als illegaal staat tot ..." at bounding box center [403, 81] width 450 height 35
drag, startPoint x: 390, startPoint y: 70, endPoint x: 340, endPoint y: 68, distance: 49.6
click at [340, 68] on p "... staat tot beurs als illegaal staat tot ..." at bounding box center [403, 81] width 450 height 35
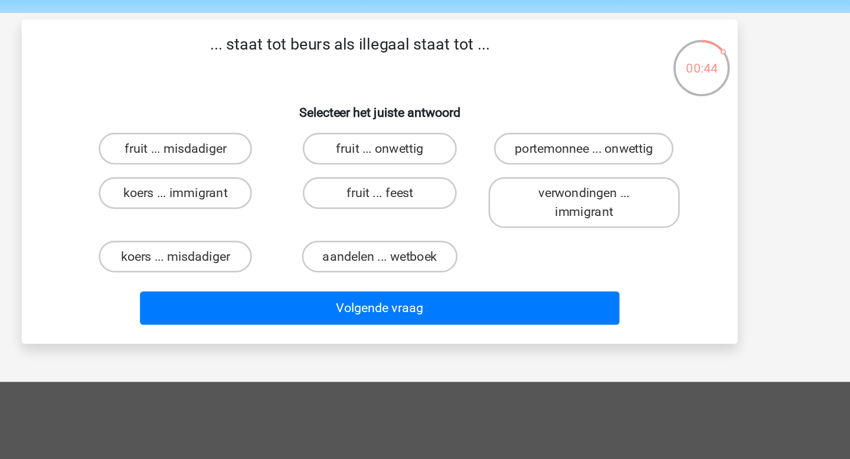
drag, startPoint x: 388, startPoint y: 72, endPoint x: 338, endPoint y: 71, distance: 49.6
click at [338, 71] on p "... staat tot beurs als illegaal staat tot ..." at bounding box center [403, 81] width 450 height 35
copy p "tot beurs"
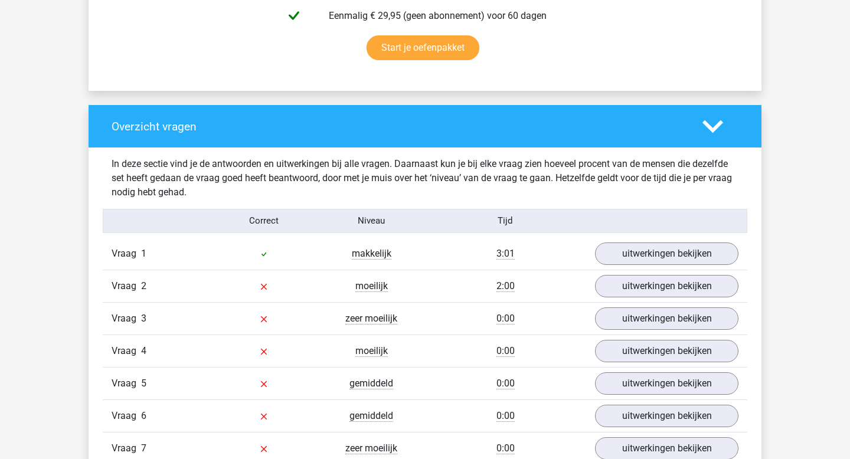
scroll to position [783, 0]
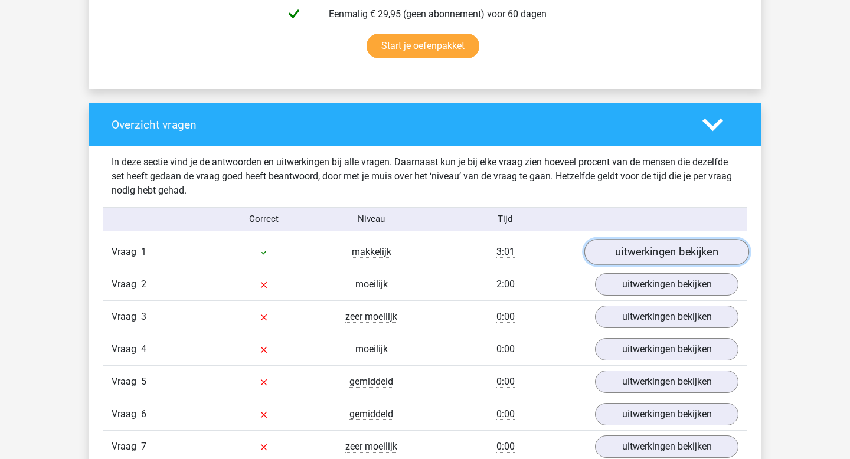
click at [638, 246] on link "uitwerkingen bekijken" at bounding box center [666, 252] width 165 height 26
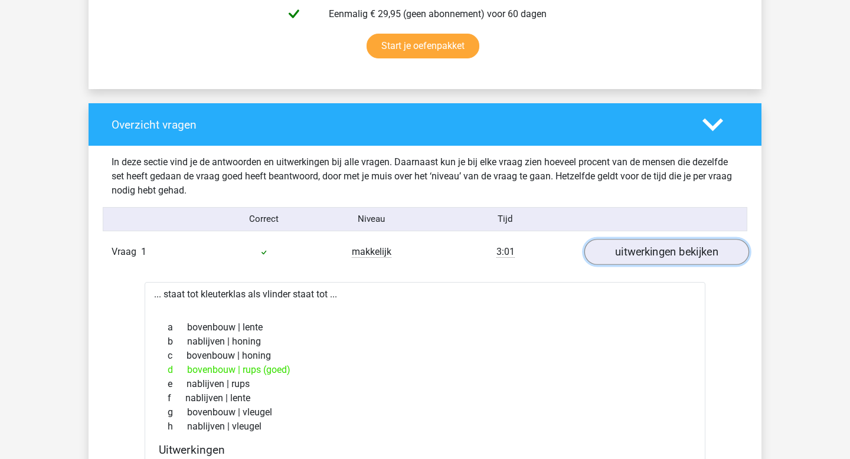
click at [621, 247] on link "uitwerkingen bekijken" at bounding box center [666, 252] width 165 height 26
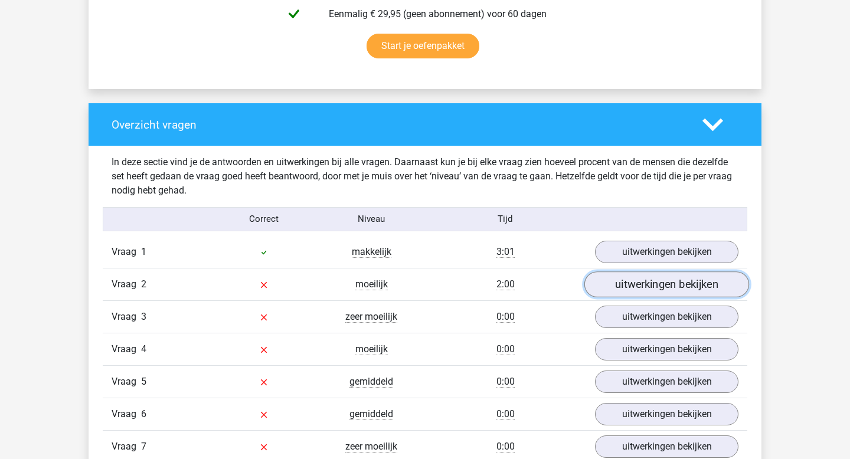
click at [612, 286] on link "uitwerkingen bekijken" at bounding box center [666, 285] width 165 height 26
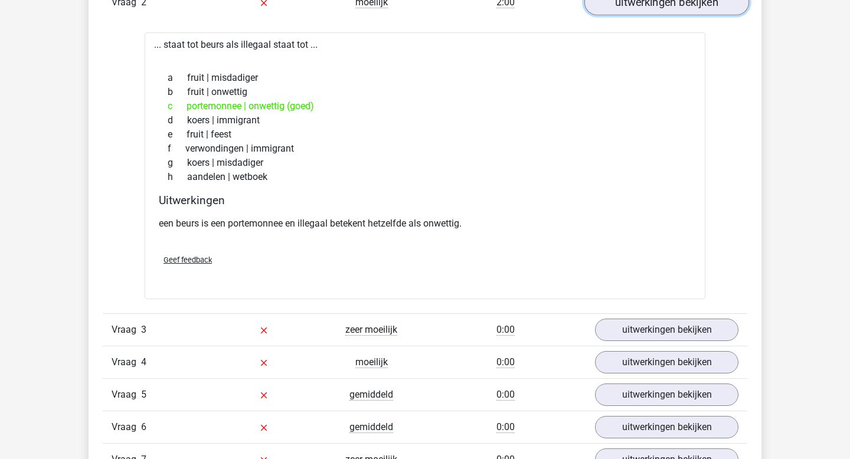
scroll to position [1061, 0]
